Goal: Information Seeking & Learning: Find specific page/section

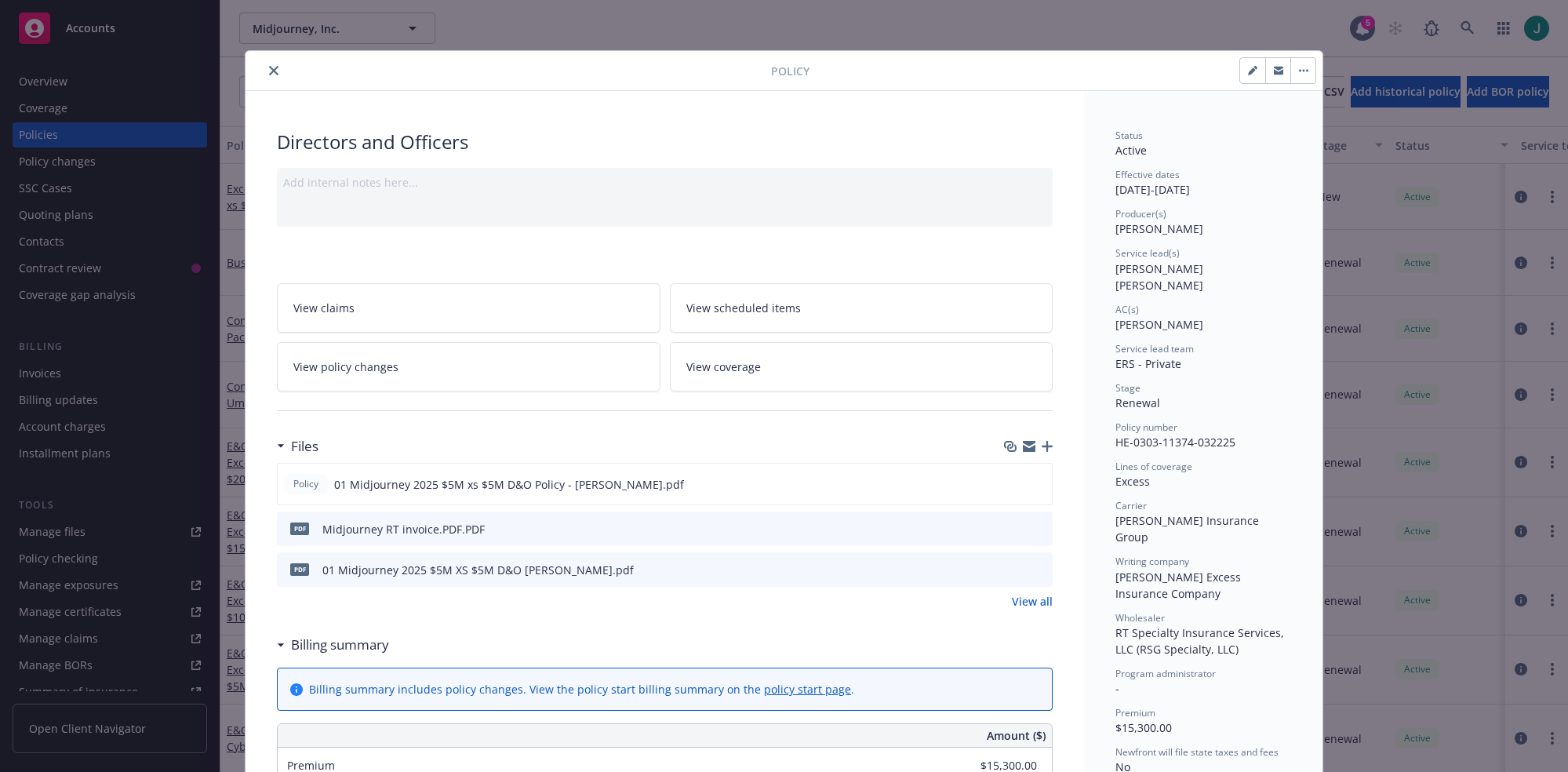
click at [269, 71] on icon "close" at bounding box center [273, 70] width 9 height 9
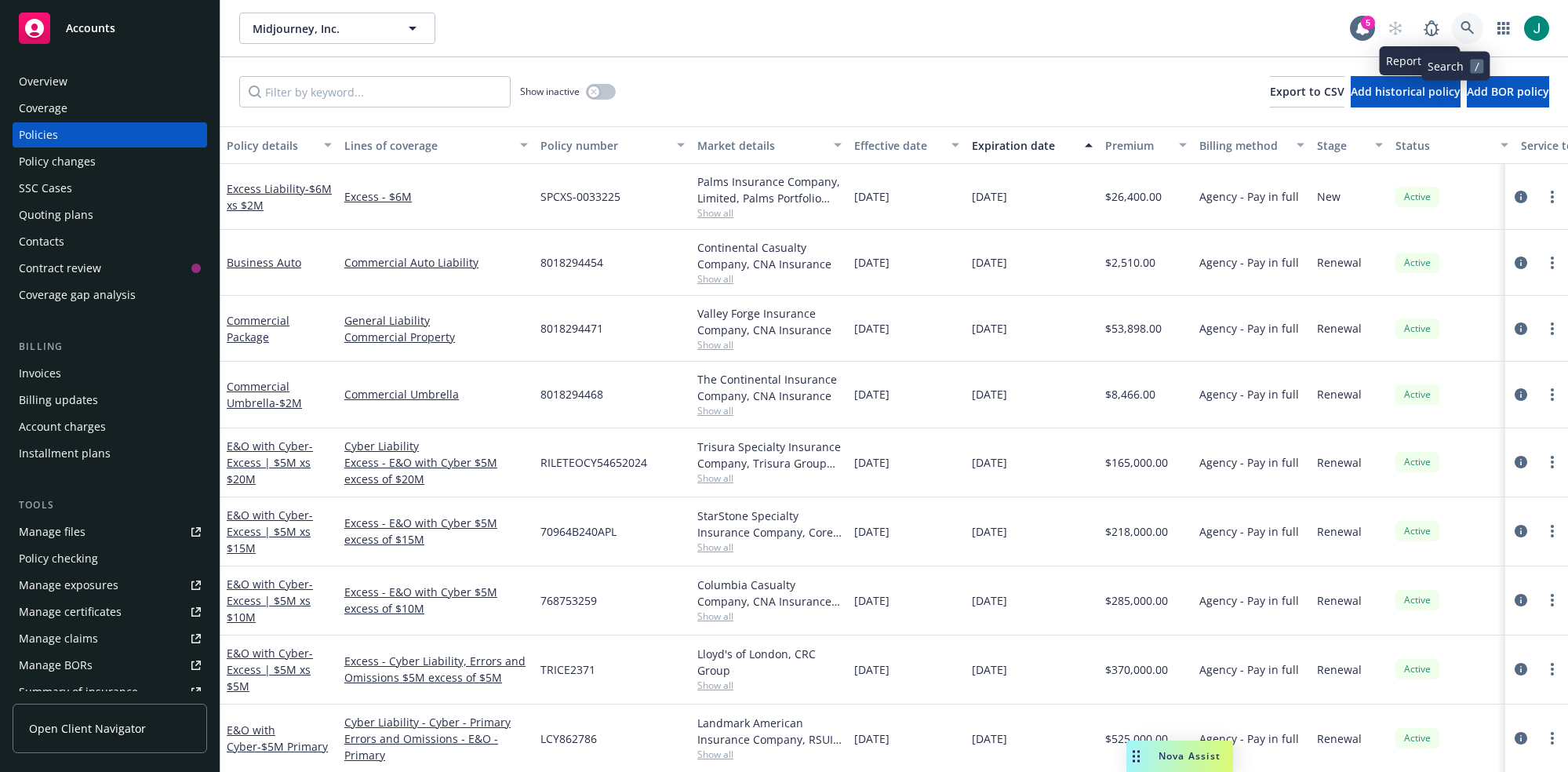
click at [1460, 26] on icon at bounding box center [1467, 28] width 14 height 14
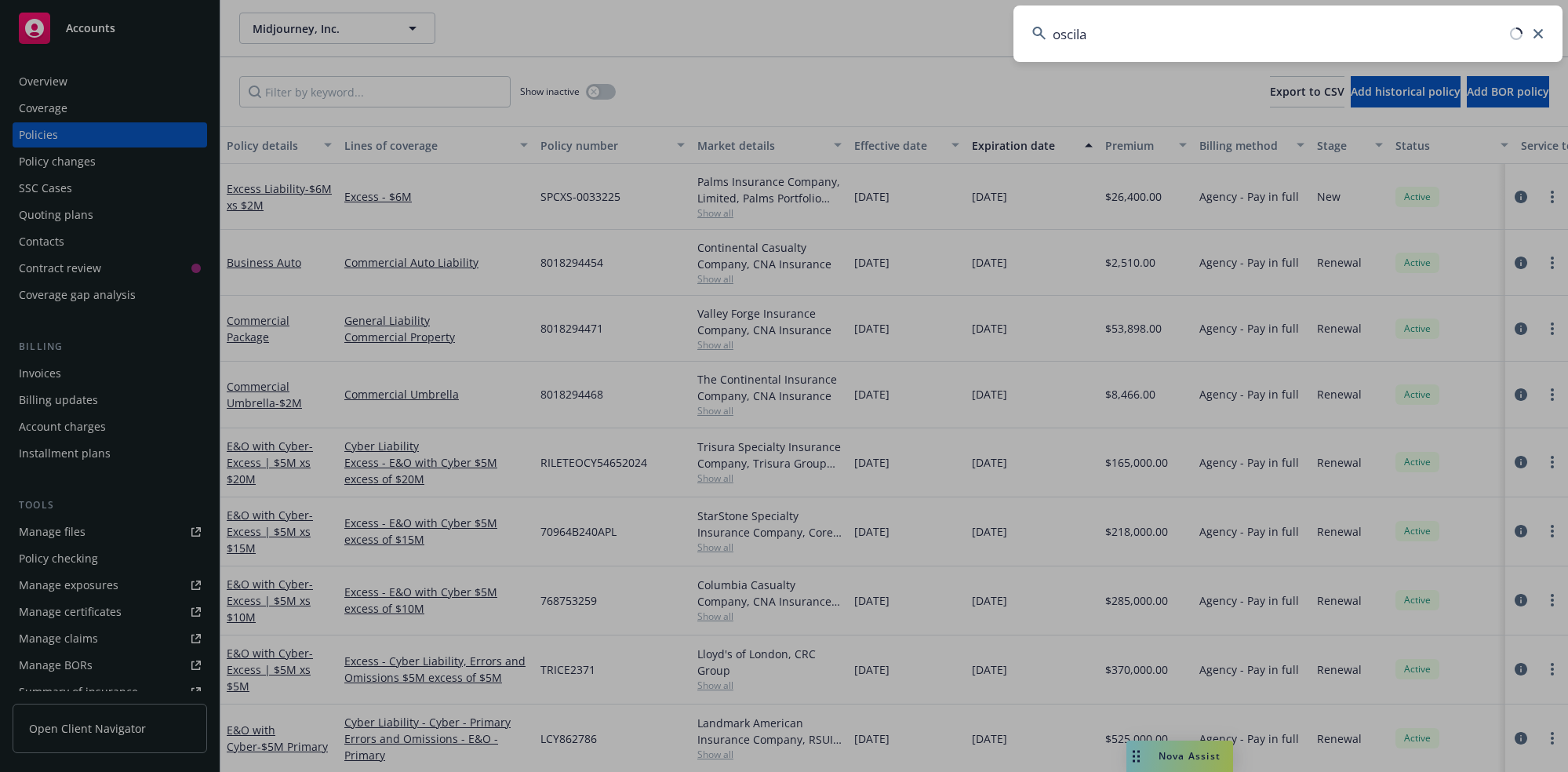
type input "oscilar"
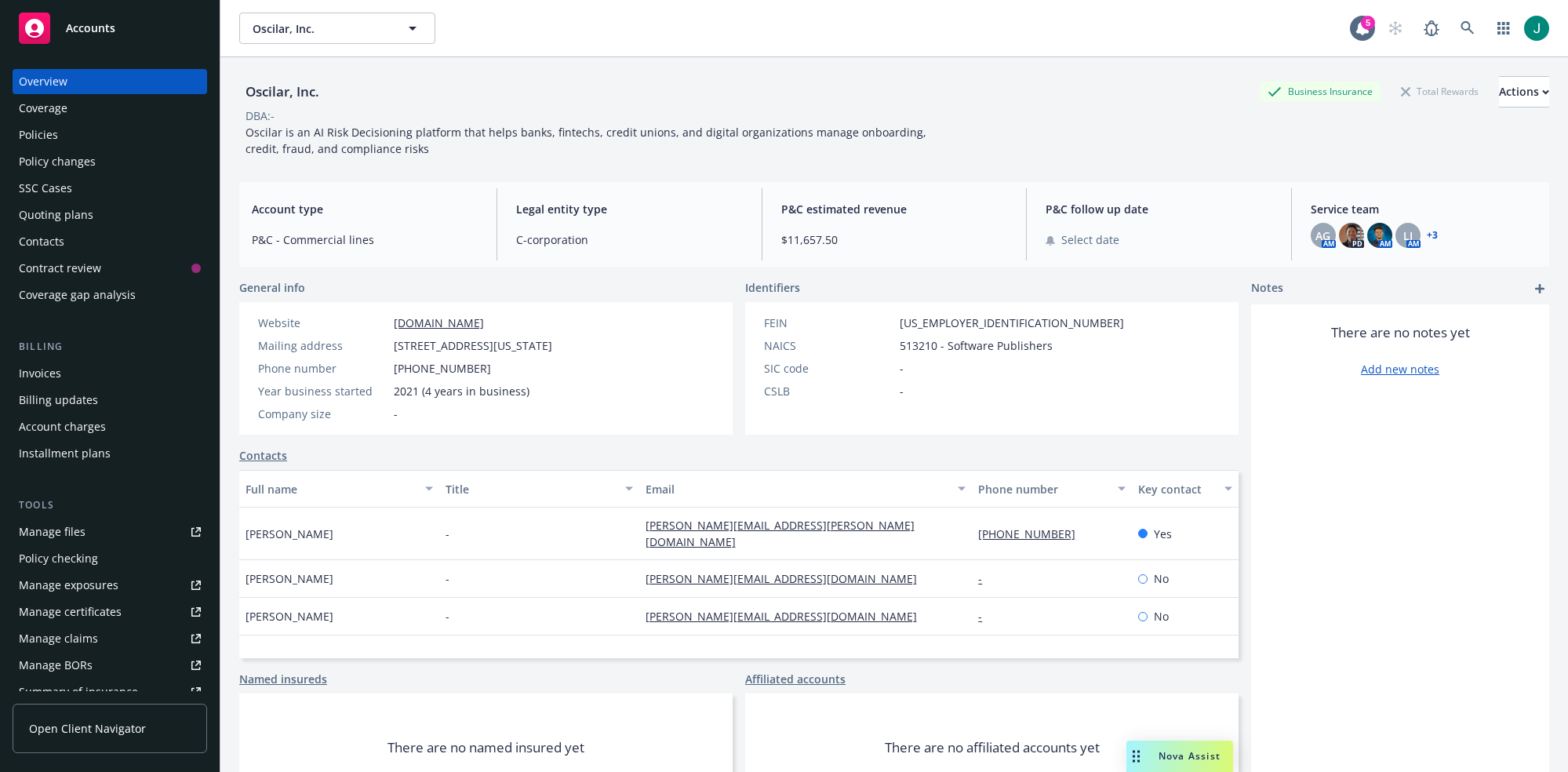
click at [82, 131] on div "Policies" at bounding box center [109, 135] width 182 height 25
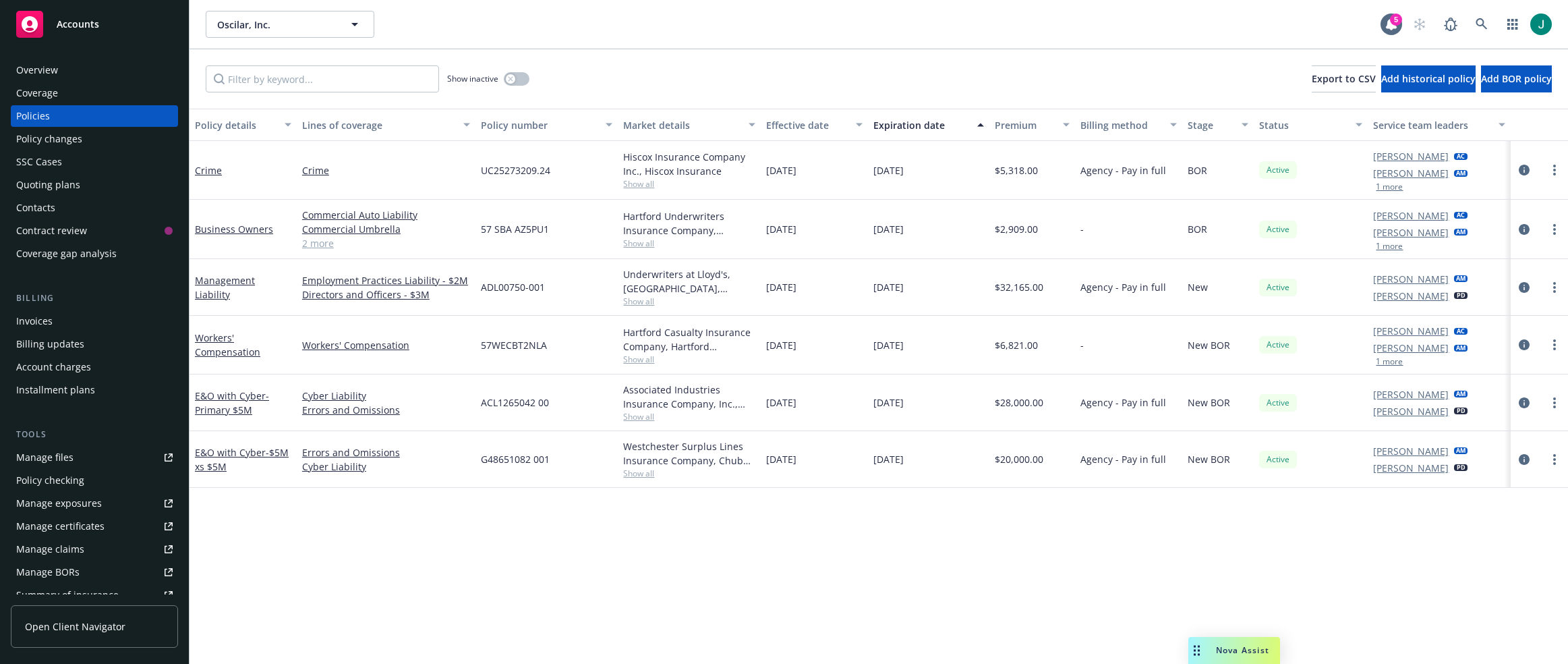
click at [643, 182] on span "Show all" at bounding box center [689, 184] width 132 height 11
click at [1347, 170] on icon "circleInformation" at bounding box center [1524, 170] width 11 height 11
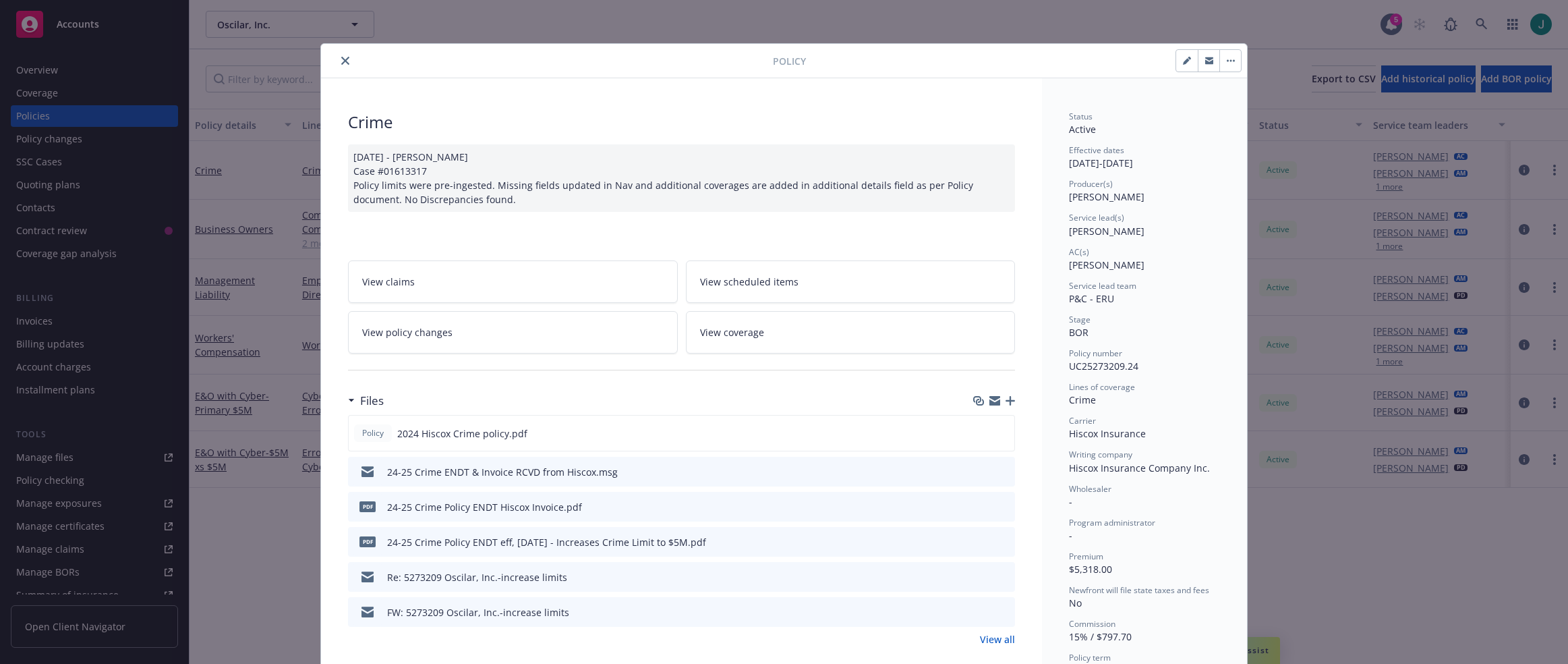
click at [343, 59] on icon "close" at bounding box center [345, 60] width 8 height 8
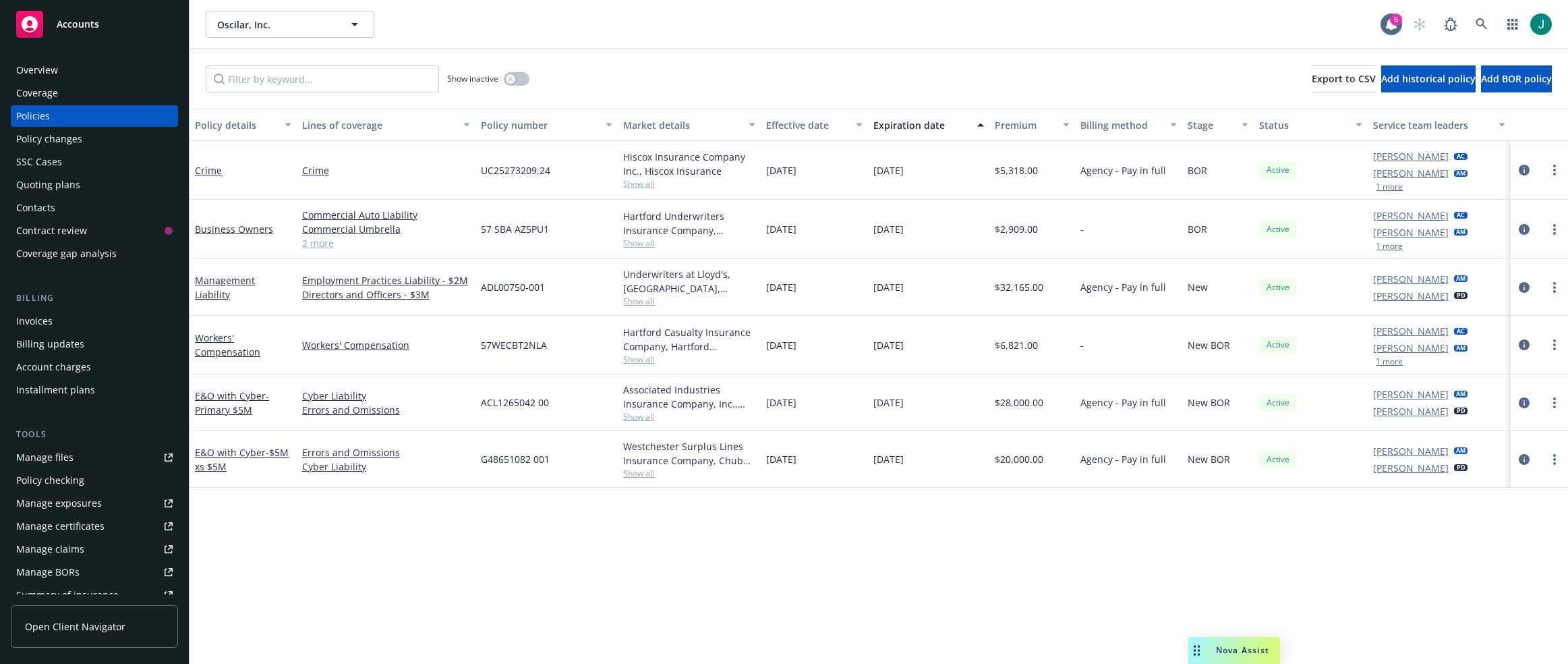
click at [650, 301] on span "Show all" at bounding box center [689, 301] width 132 height 11
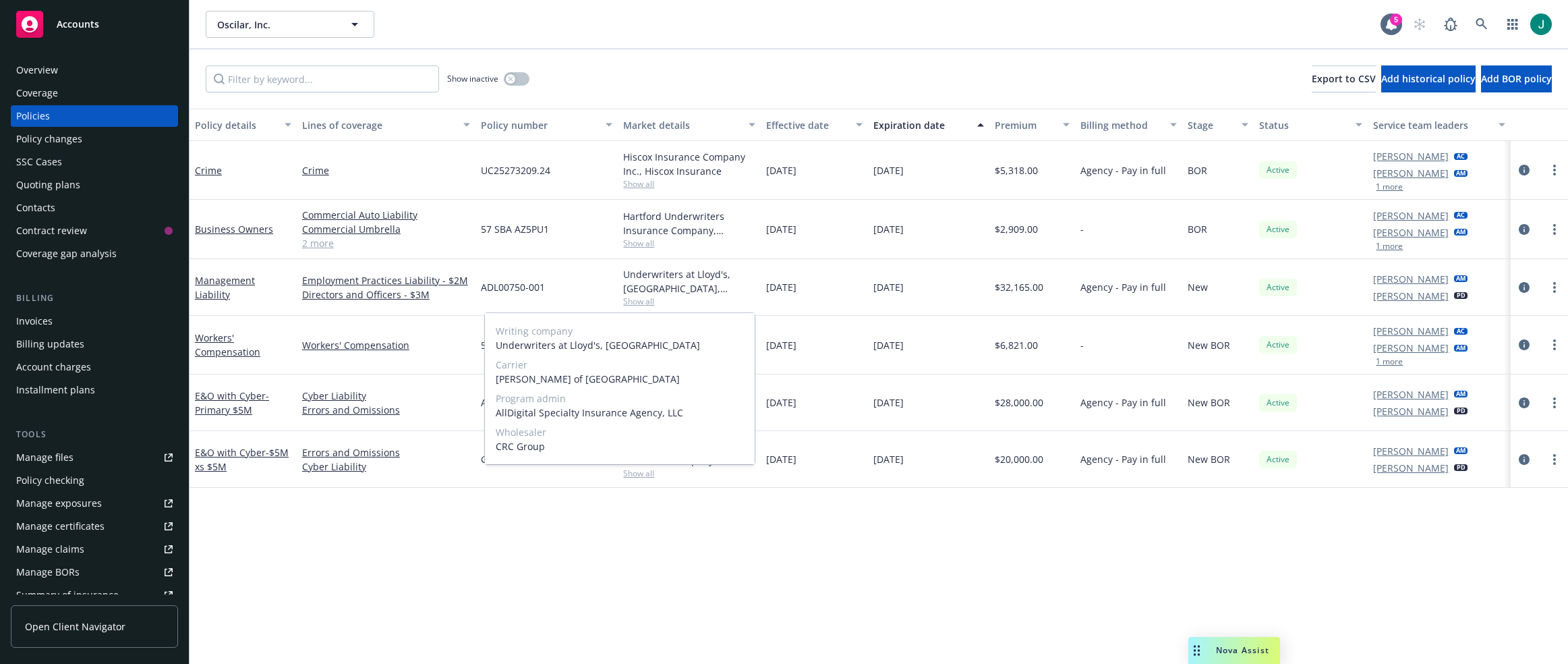
click at [651, 301] on span "Show all" at bounding box center [689, 301] width 132 height 11
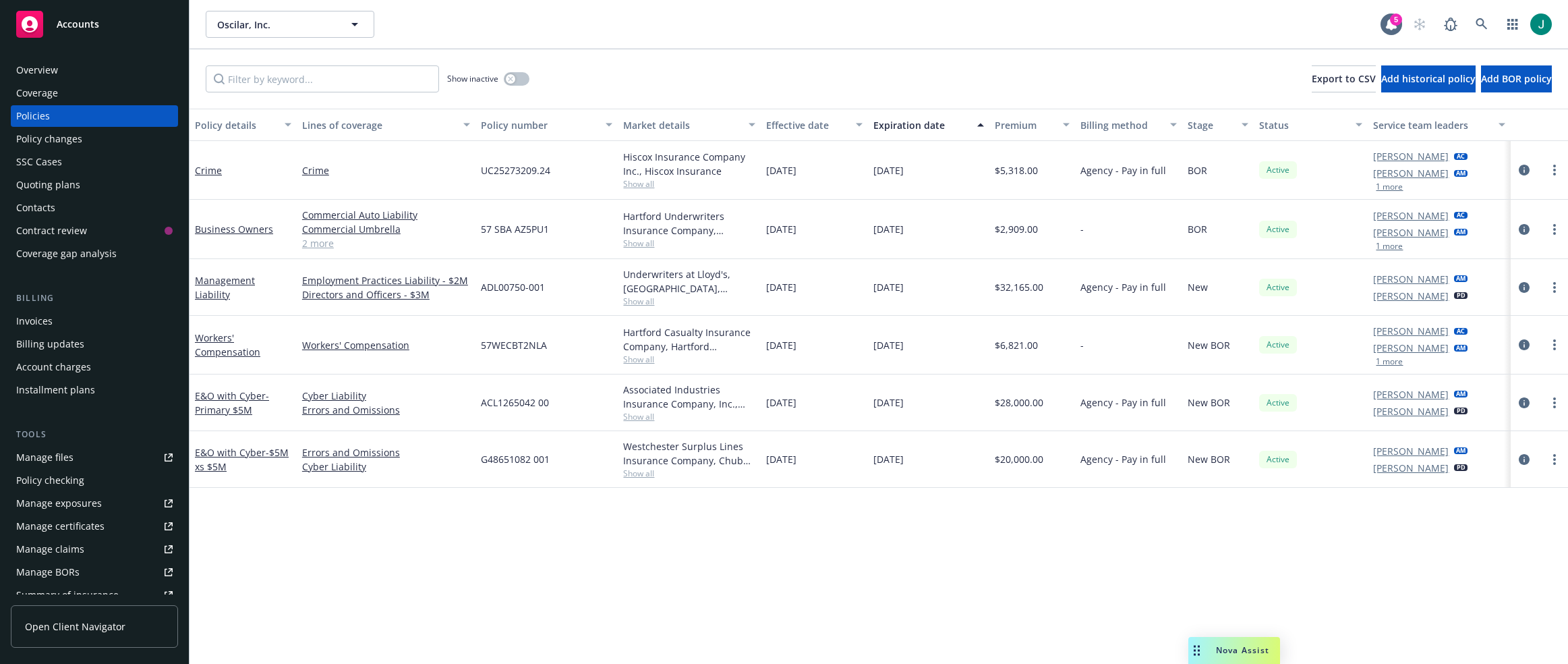
click at [643, 181] on span "Show all" at bounding box center [689, 184] width 132 height 11
click at [1347, 169] on icon "circleInformation" at bounding box center [1524, 170] width 11 height 11
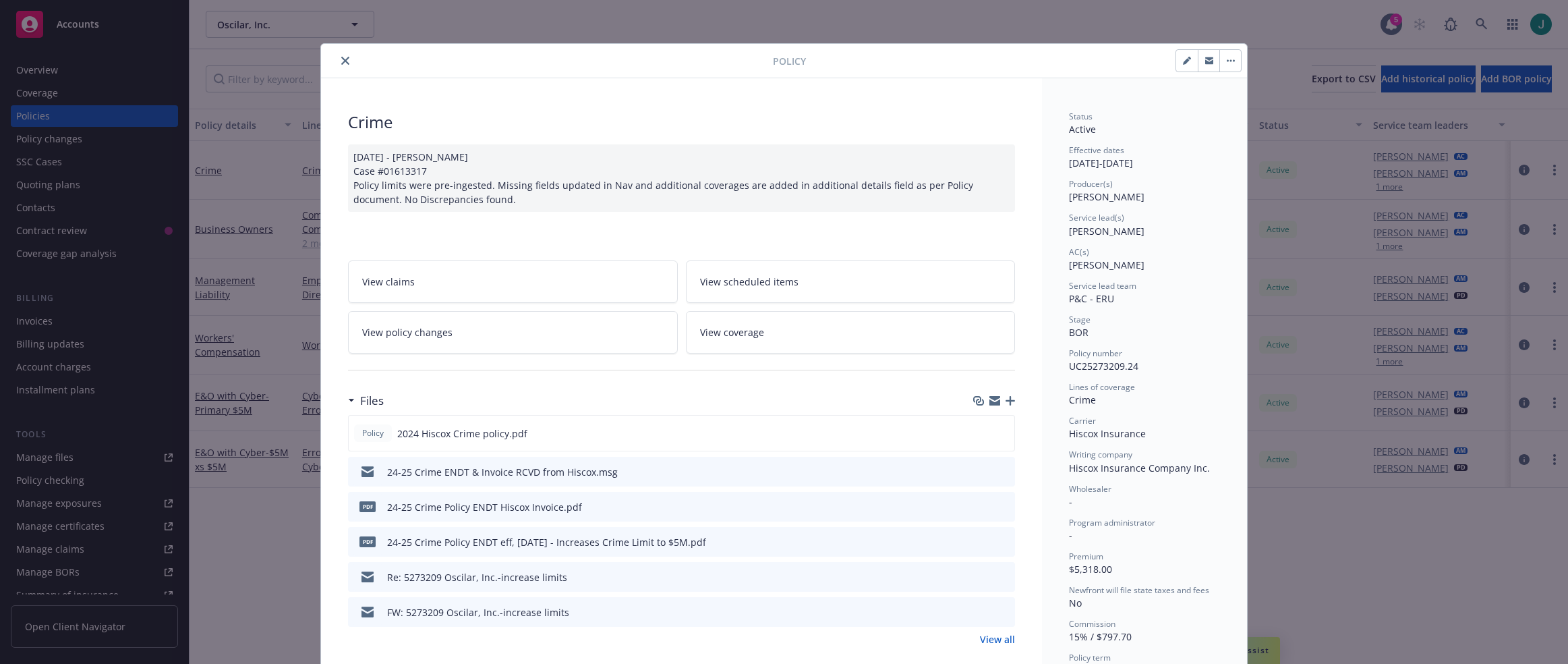
scroll to position [40, 0]
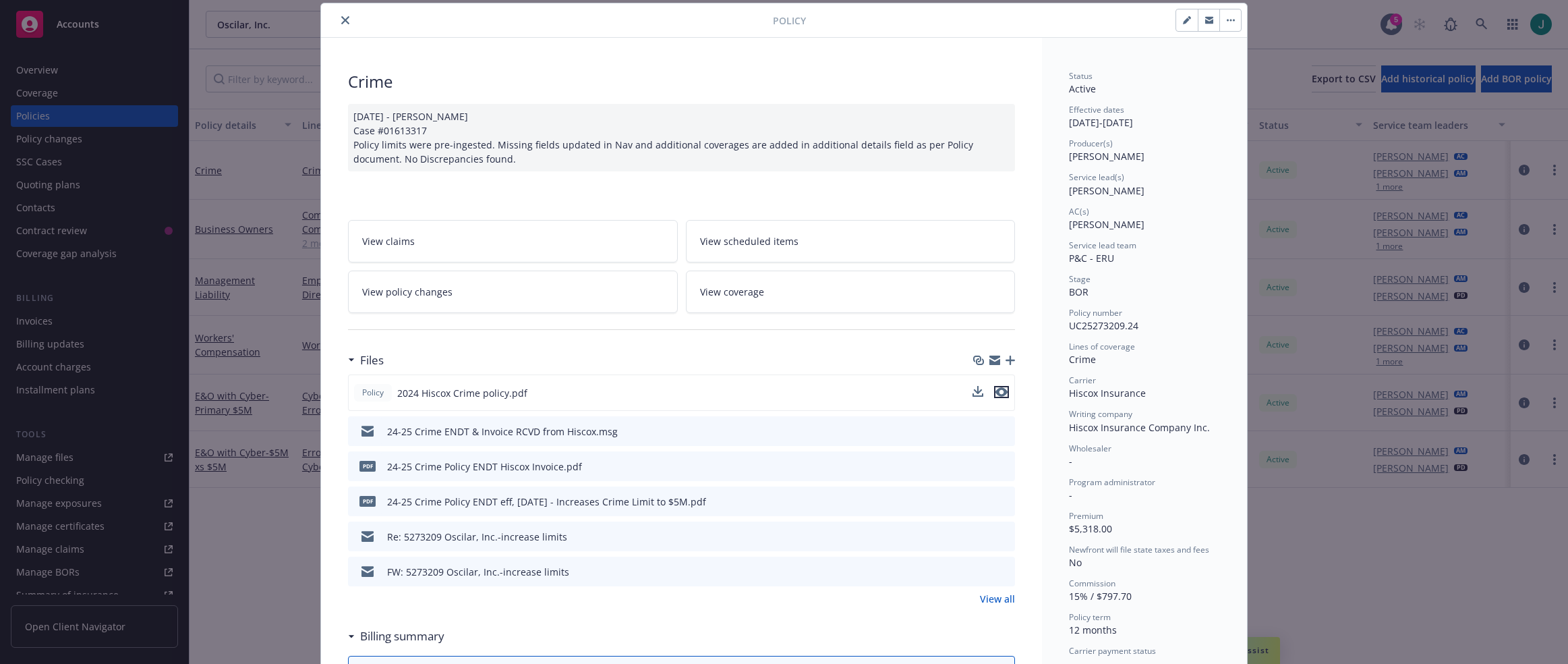
click at [998, 392] on icon "preview file" at bounding box center [1001, 392] width 12 height 9
click at [1002, 573] on icon "preview file" at bounding box center [1002, 570] width 12 height 9
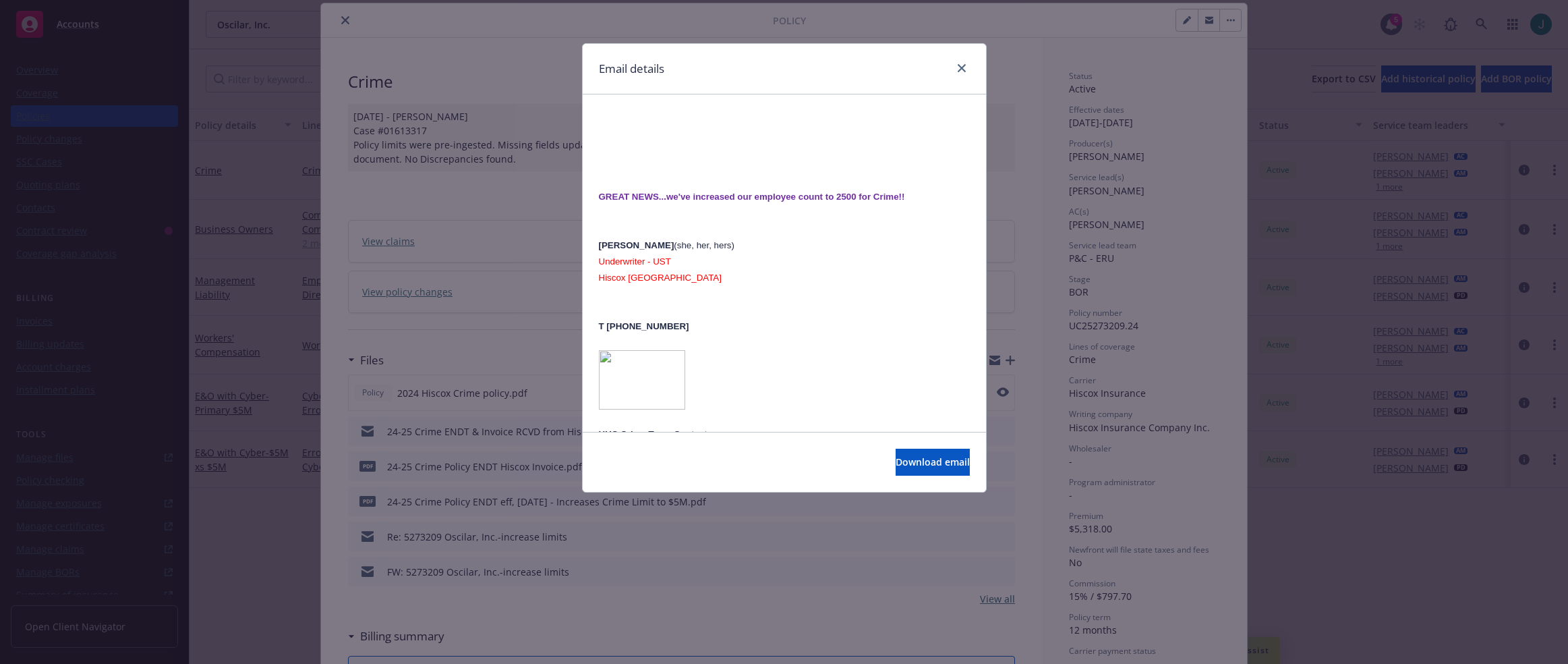
scroll to position [675, 0]
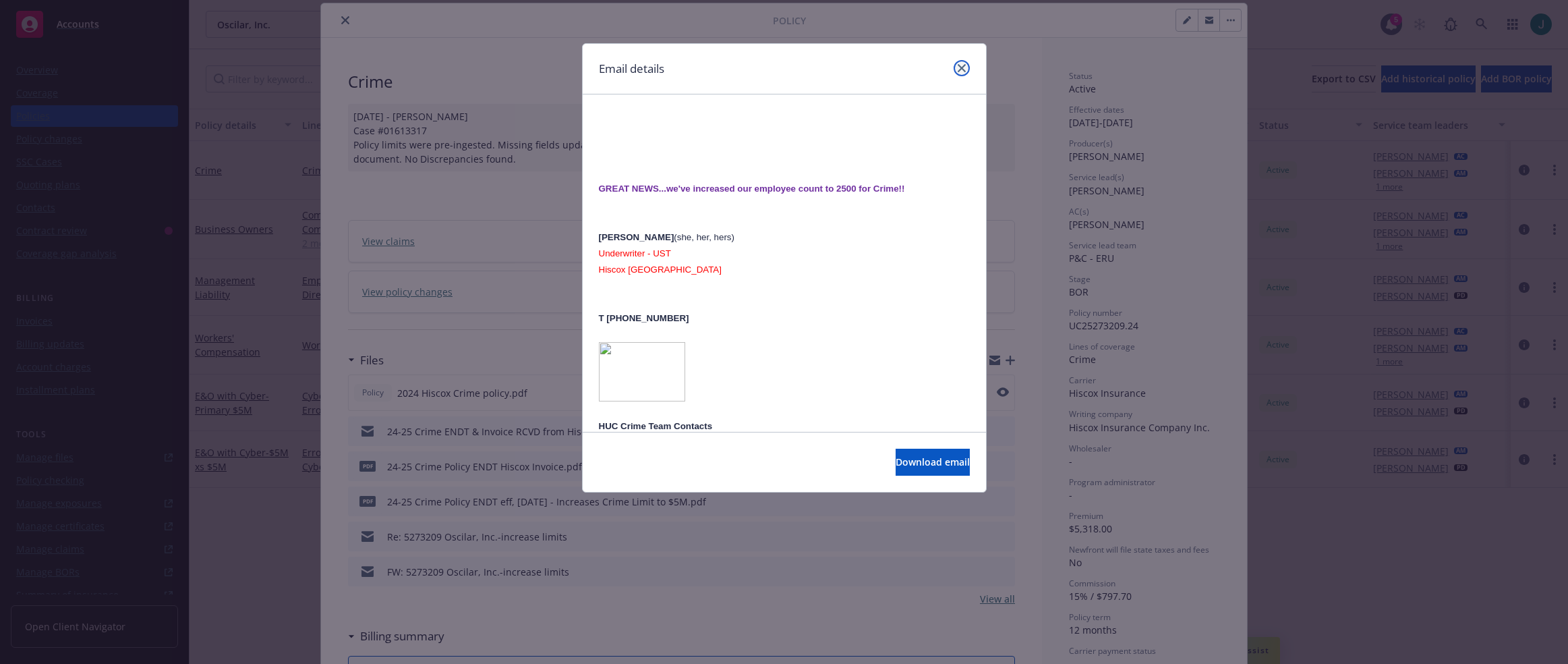
click at [961, 70] on icon "close" at bounding box center [961, 68] width 8 height 8
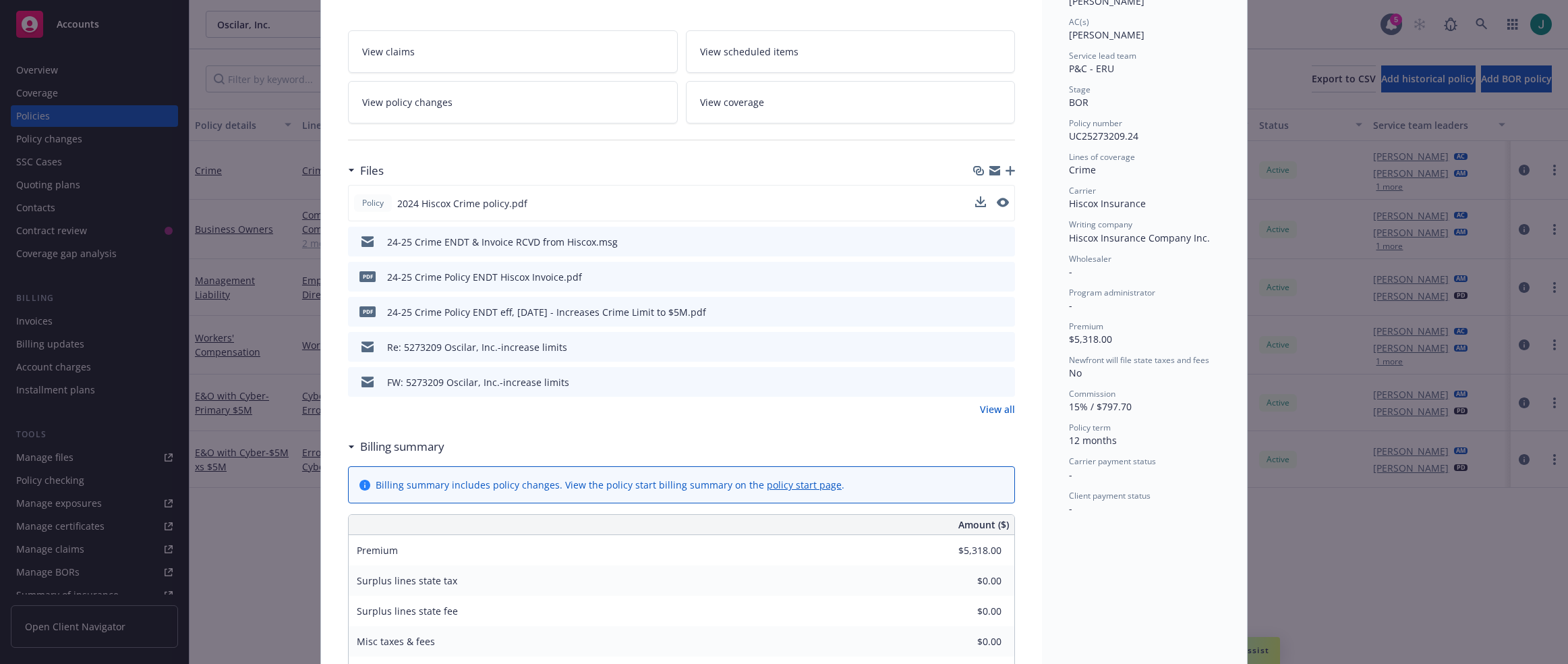
scroll to position [310, 0]
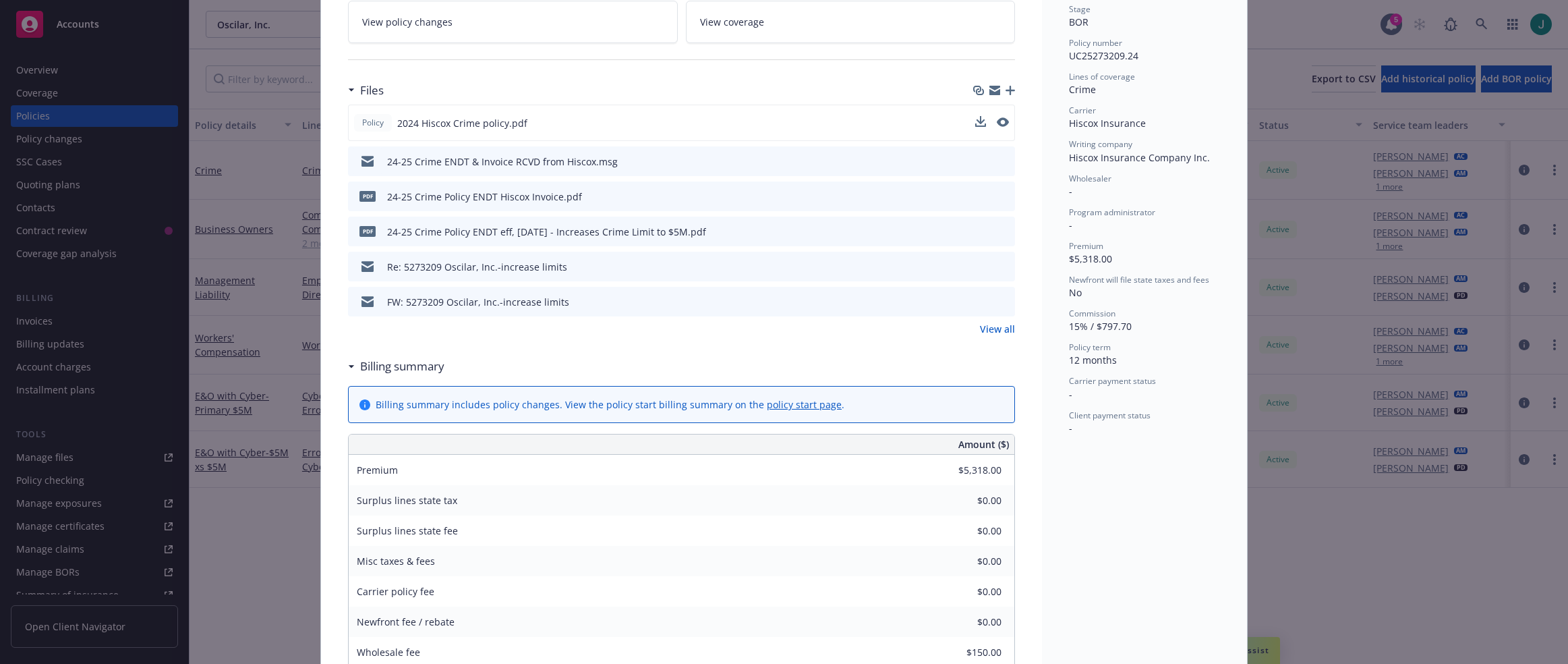
click at [996, 330] on link "View all" at bounding box center [997, 329] width 35 height 14
